Goal: Task Accomplishment & Management: Complete application form

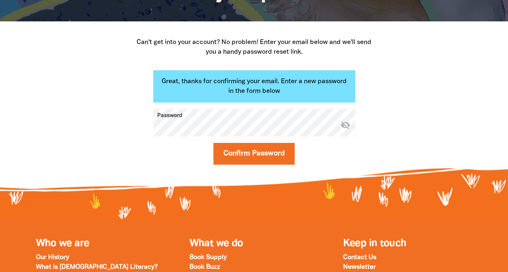
click at [213, 143] on button "Confirm Password" at bounding box center [254, 154] width 82 height 22
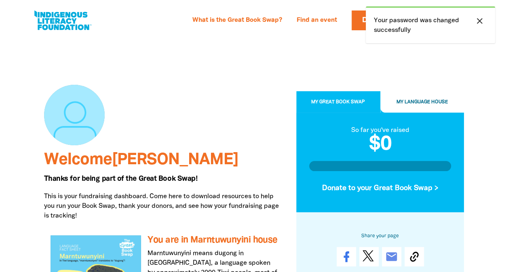
click at [480, 20] on icon "close" at bounding box center [480, 21] width 10 height 10
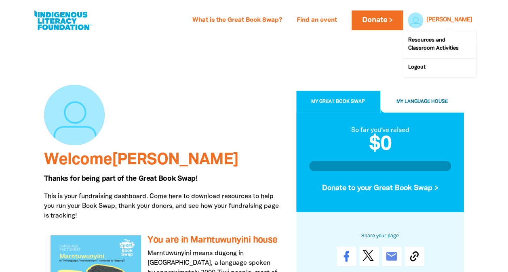
click at [455, 21] on link "[PERSON_NAME]" at bounding box center [449, 20] width 46 height 6
click at [423, 18] on div at bounding box center [413, 20] width 19 height 19
drag, startPoint x: 452, startPoint y: 26, endPoint x: 440, endPoint y: 18, distance: 14.0
click at [423, 18] on div at bounding box center [413, 20] width 19 height 19
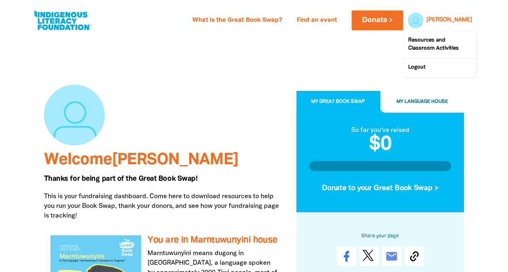
click at [423, 18] on div at bounding box center [413, 20] width 19 height 19
click at [435, 40] on link "Resources and Classroom Activities" at bounding box center [439, 45] width 73 height 27
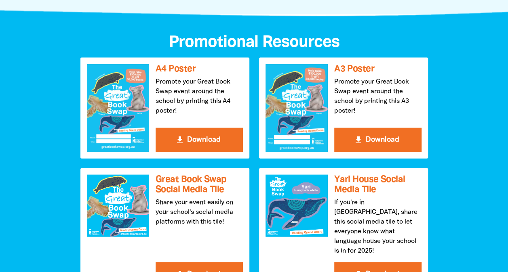
scroll to position [889, 0]
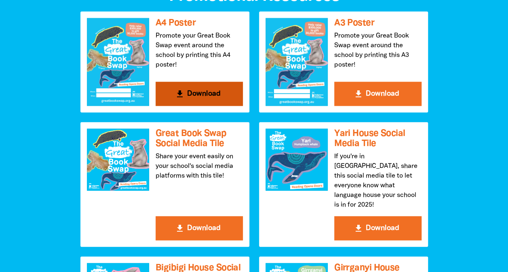
click at [192, 92] on button "get_app Download" at bounding box center [199, 94] width 87 height 24
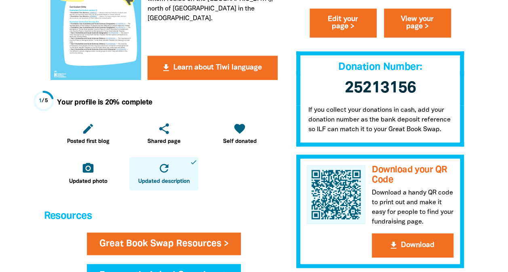
scroll to position [323, 0]
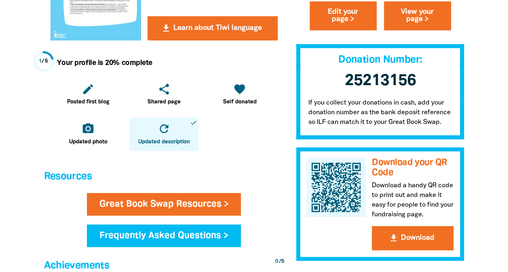
click at [476, 161] on div "Welcome Belinda Thanks for being part of the Great Book Swap! This is your fund…" at bounding box center [254, 122] width 445 height 818
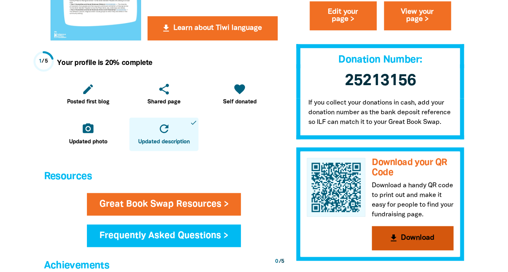
click at [407, 239] on button "get_app Download" at bounding box center [413, 239] width 82 height 24
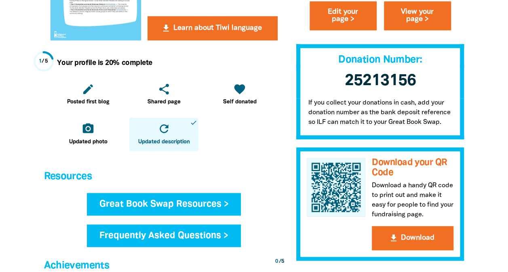
click at [151, 205] on link "Great Book Swap Resources >" at bounding box center [164, 204] width 154 height 23
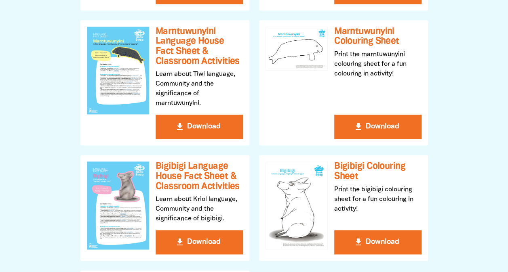
scroll to position [485, 0]
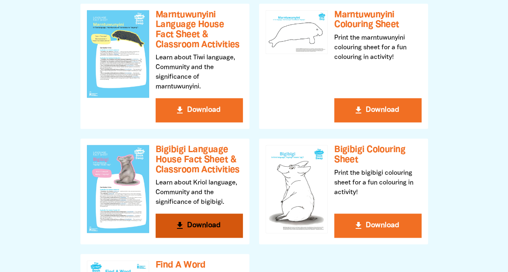
click at [190, 226] on button "get_app Download" at bounding box center [199, 226] width 87 height 24
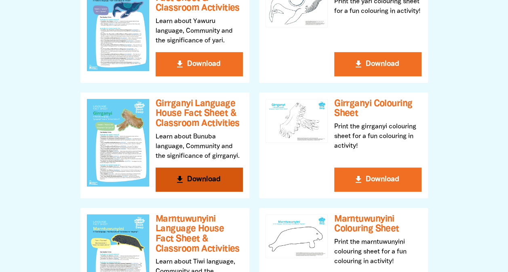
scroll to position [202, 0]
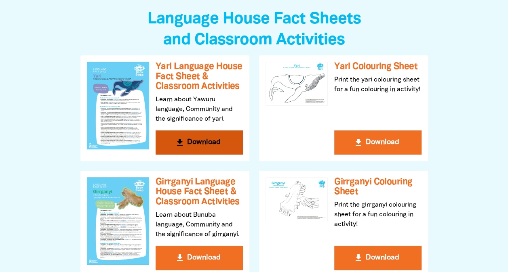
click at [186, 141] on button "get_app Download" at bounding box center [199, 143] width 87 height 24
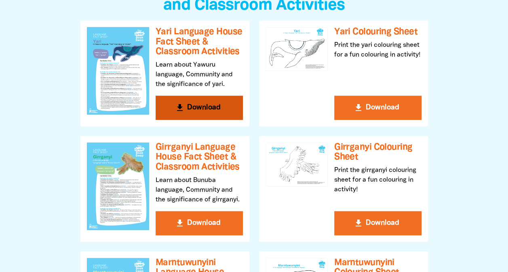
scroll to position [323, 0]
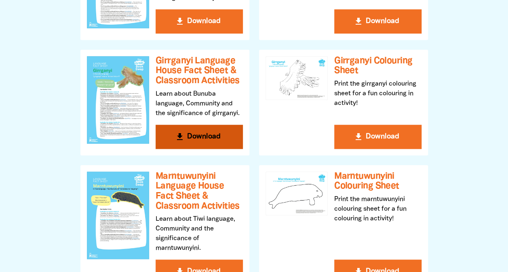
click at [201, 134] on button "get_app Download" at bounding box center [199, 137] width 87 height 24
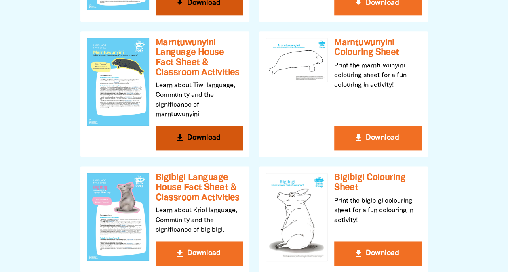
scroll to position [445, 0]
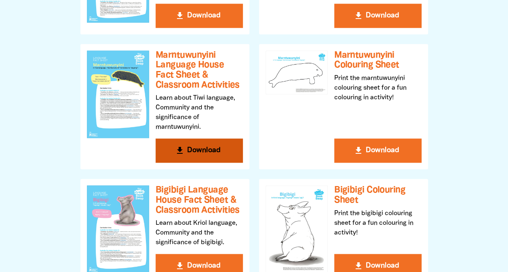
click at [195, 150] on button "get_app Download" at bounding box center [199, 151] width 87 height 24
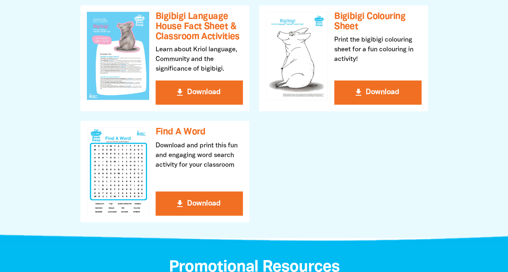
scroll to position [606, 0]
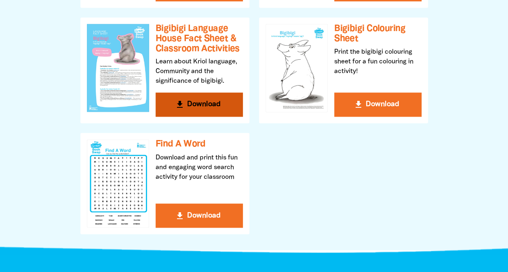
click at [192, 101] on button "get_app Download" at bounding box center [199, 105] width 87 height 24
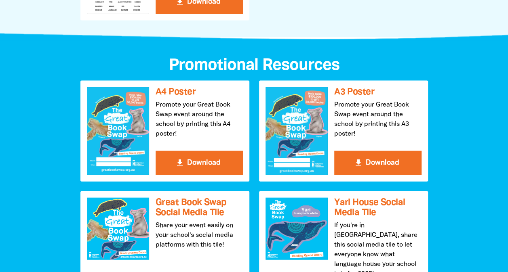
scroll to position [808, 0]
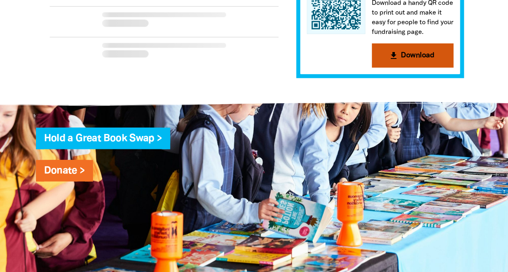
scroll to position [328, 0]
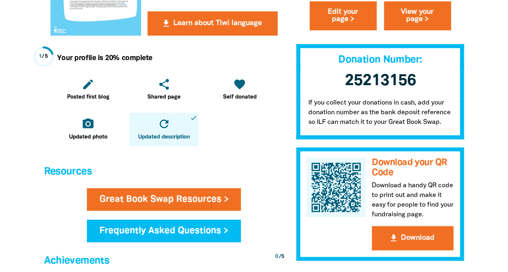
click at [164, 122] on icon "refresh" at bounding box center [164, 124] width 13 height 13
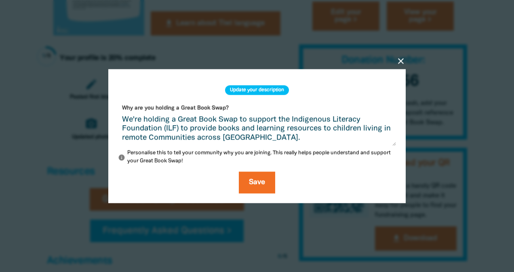
click at [401, 62] on icon "close" at bounding box center [401, 61] width 10 height 10
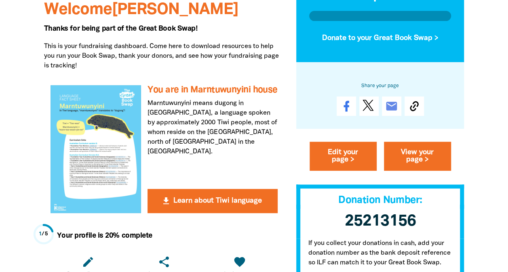
scroll to position [126, 0]
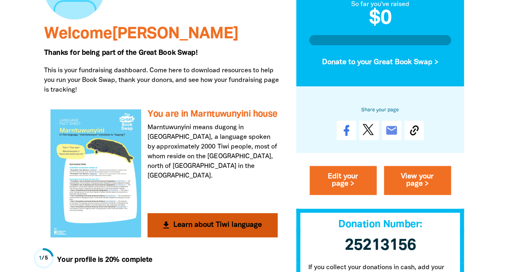
click at [199, 228] on button "get_app Learn about Tiwi language" at bounding box center [213, 225] width 130 height 24
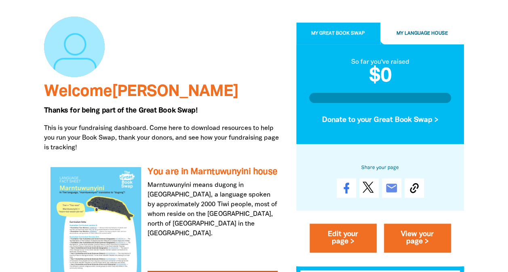
scroll to position [0, 0]
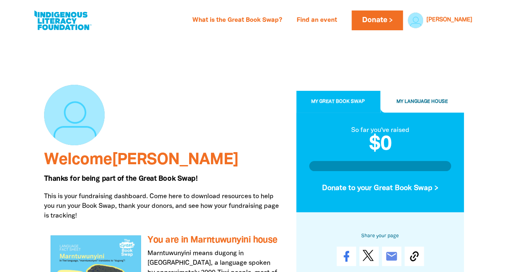
click at [336, 100] on span "My Great Book Swap" at bounding box center [338, 102] width 54 height 4
click at [414, 100] on span "My Language House" at bounding box center [422, 102] width 51 height 4
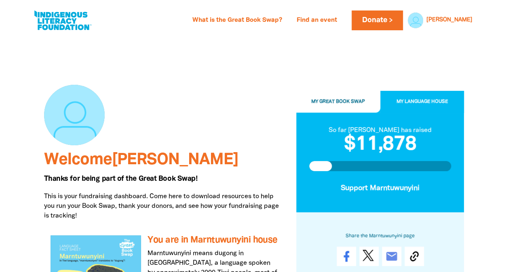
click at [321, 103] on span "My Great Book Swap" at bounding box center [338, 102] width 54 height 4
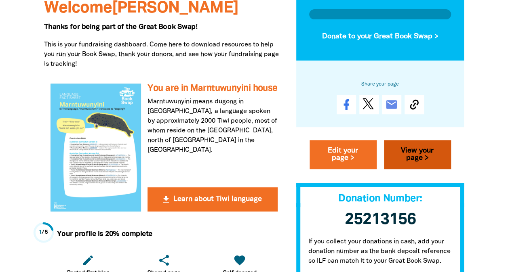
scroll to position [162, 0]
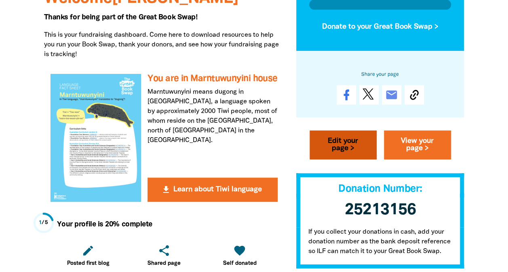
click at [338, 148] on link "Edit your page >" at bounding box center [343, 145] width 67 height 29
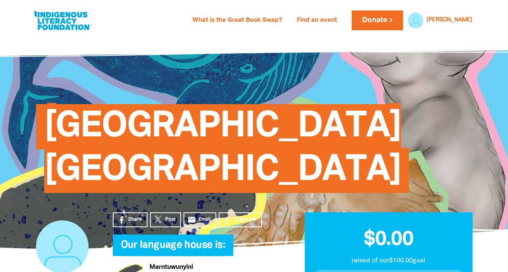
select select "QLD"
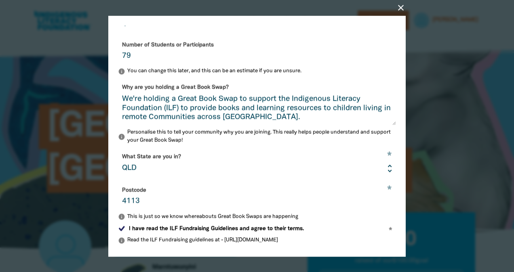
scroll to position [161, 0]
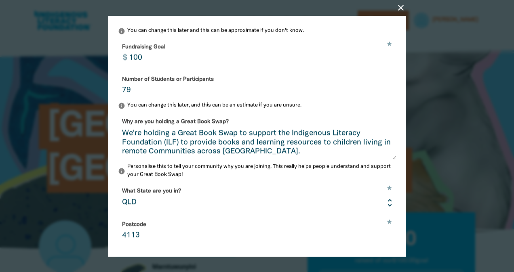
drag, startPoint x: 122, startPoint y: 97, endPoint x: 193, endPoint y: 118, distance: 74.2
click at [136, 98] on input "79" at bounding box center [257, 84] width 278 height 25
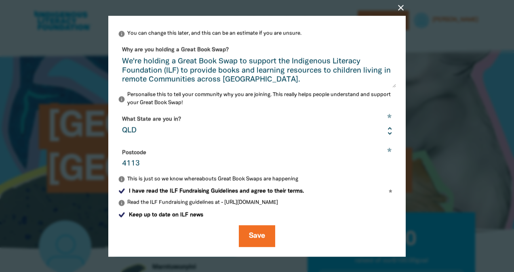
scroll to position [202, 0]
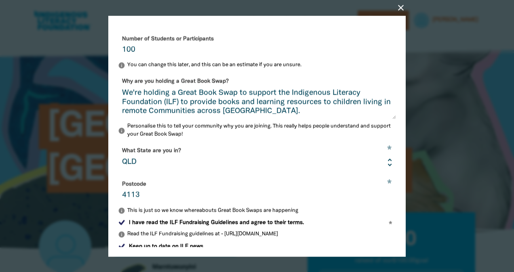
type input "100"
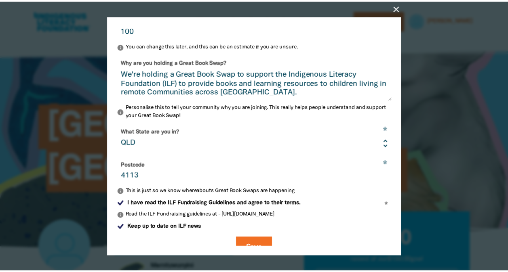
scroll to position [242, 0]
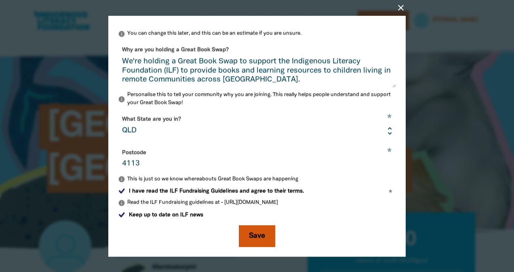
click at [251, 239] on button "Save" at bounding box center [257, 237] width 36 height 22
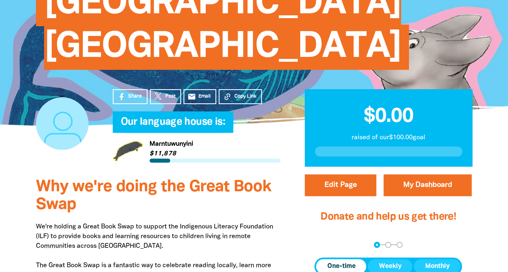
scroll to position [0, 0]
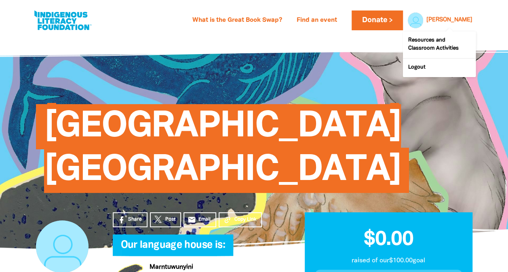
drag, startPoint x: 462, startPoint y: 20, endPoint x: 439, endPoint y: 15, distance: 24.3
click at [423, 15] on div at bounding box center [413, 20] width 19 height 19
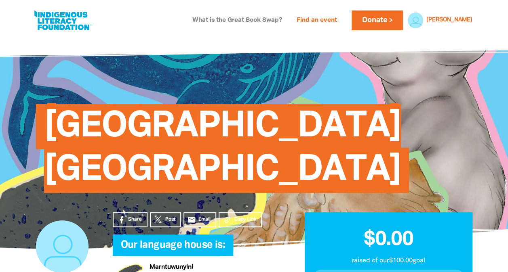
click at [263, 20] on link "What is the Great Book Swap?" at bounding box center [237, 20] width 99 height 13
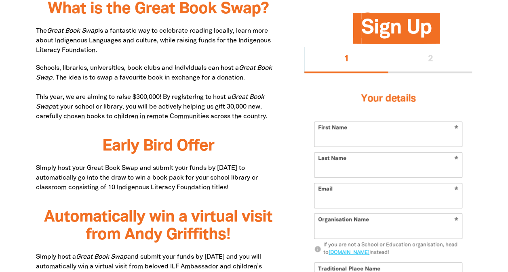
type input "[PERSON_NAME]"
type input "[EMAIL_ADDRESS][DOMAIN_NAME]"
type input "[GEOGRAPHIC_DATA] - [GEOGRAPHIC_DATA]"
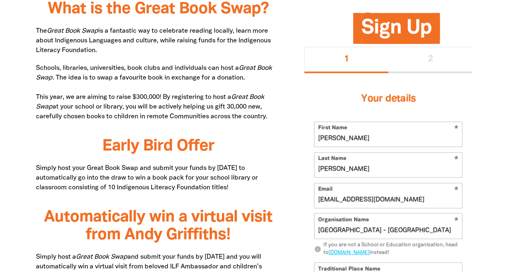
select select "early-learning"
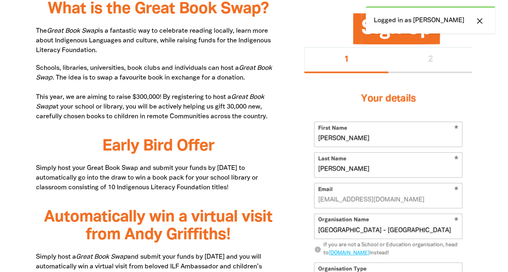
drag, startPoint x: 341, startPoint y: 141, endPoint x: 254, endPoint y: 144, distance: 86.9
type input "[PERSON_NAME]"
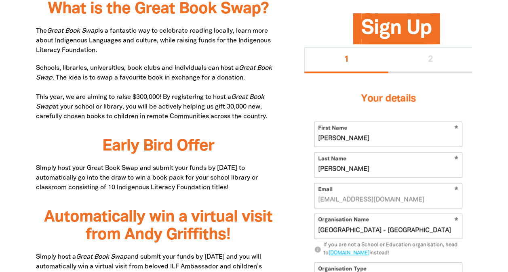
drag, startPoint x: 282, startPoint y: 150, endPoint x: 287, endPoint y: 149, distance: 5.3
drag, startPoint x: 346, startPoint y: 170, endPoint x: 243, endPoint y: 174, distance: 102.8
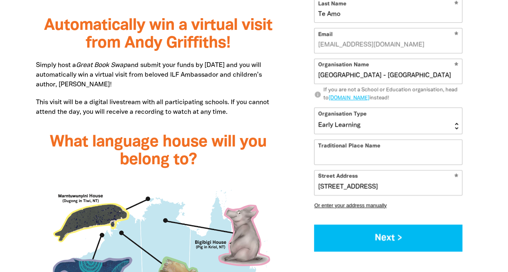
scroll to position [632, 0]
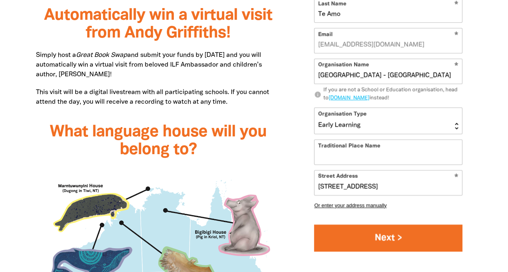
type input "Te Amo"
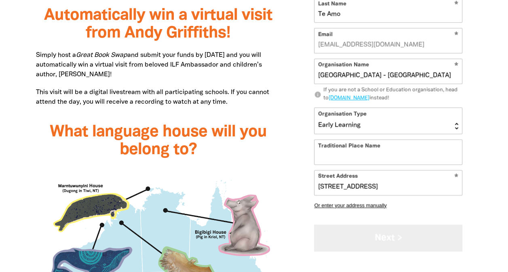
drag, startPoint x: 387, startPoint y: 239, endPoint x: 392, endPoint y: 241, distance: 5.0
click at [387, 240] on button "Next >" at bounding box center [388, 238] width 148 height 27
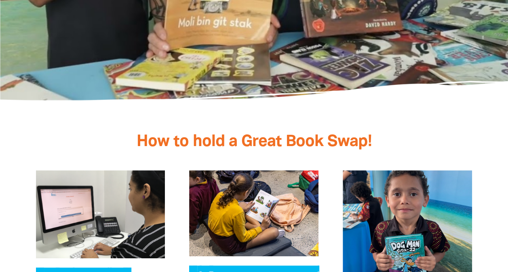
scroll to position [1723, 0]
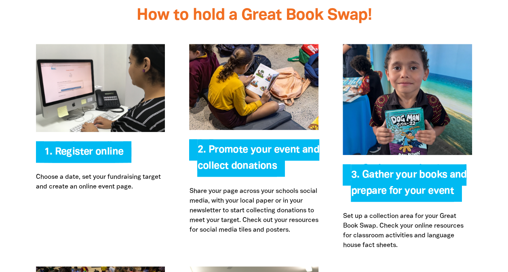
click at [382, 171] on span "3. Gather your books and prepare for your event" at bounding box center [409, 187] width 116 height 32
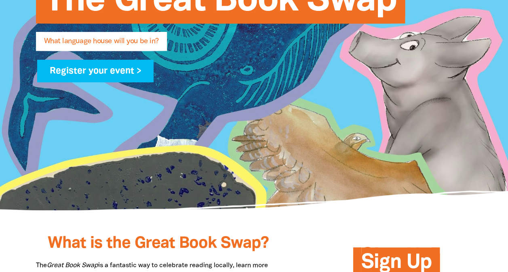
scroll to position [0, 0]
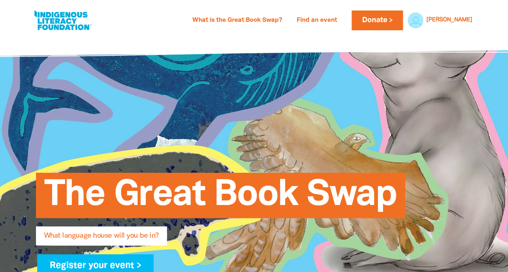
click at [483, 131] on div "The Great Book Swap What language house will you be in? Register your event >" at bounding box center [254, 220] width 485 height 369
